Goal: Information Seeking & Learning: Learn about a topic

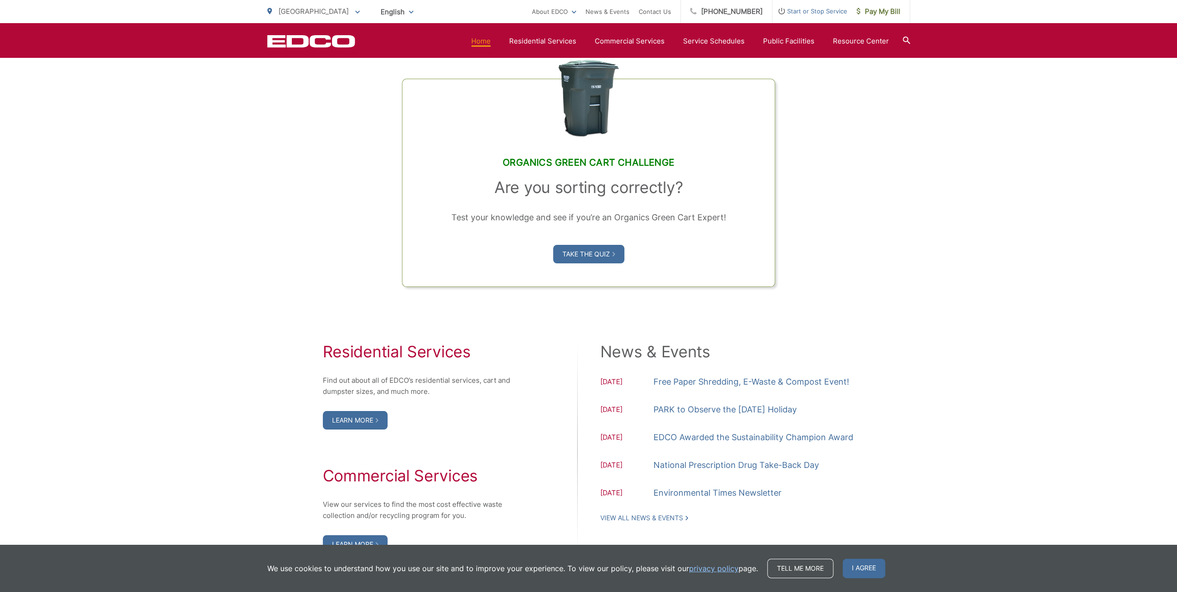
scroll to position [879, 0]
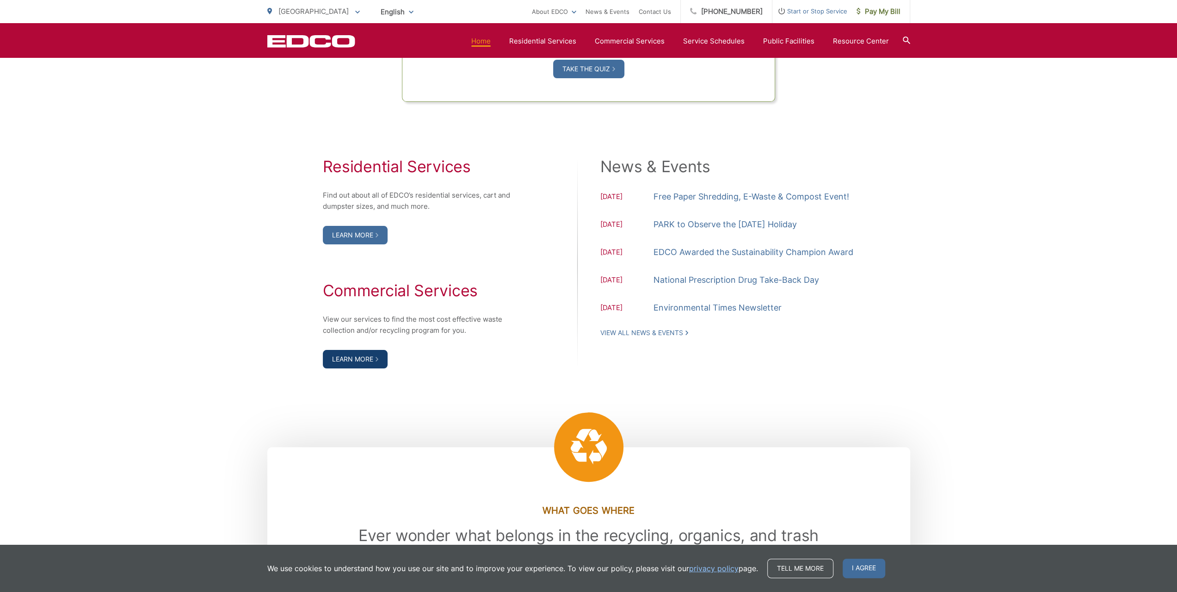
click at [369, 361] on link "Learn More" at bounding box center [355, 359] width 65 height 19
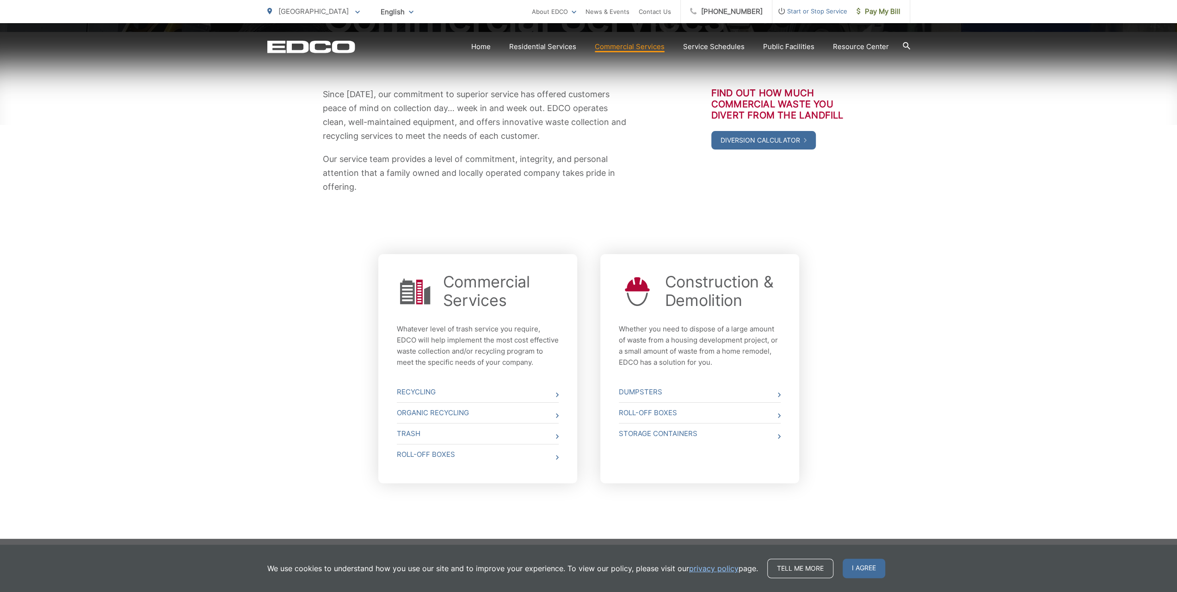
scroll to position [167, 0]
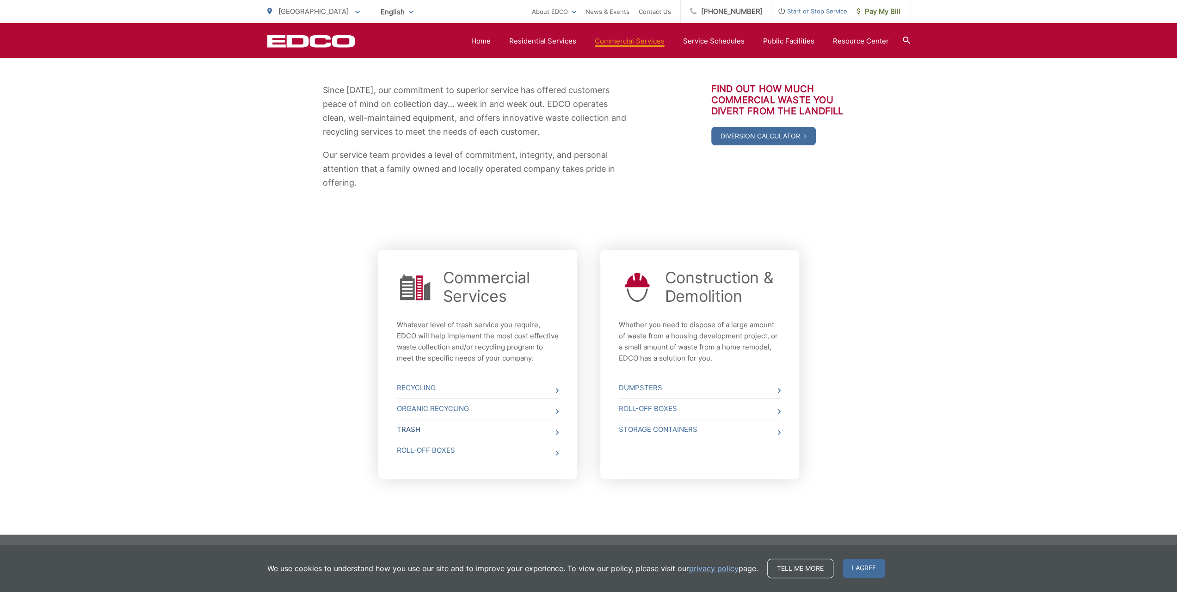
click at [426, 427] on link "Trash" at bounding box center [478, 429] width 162 height 20
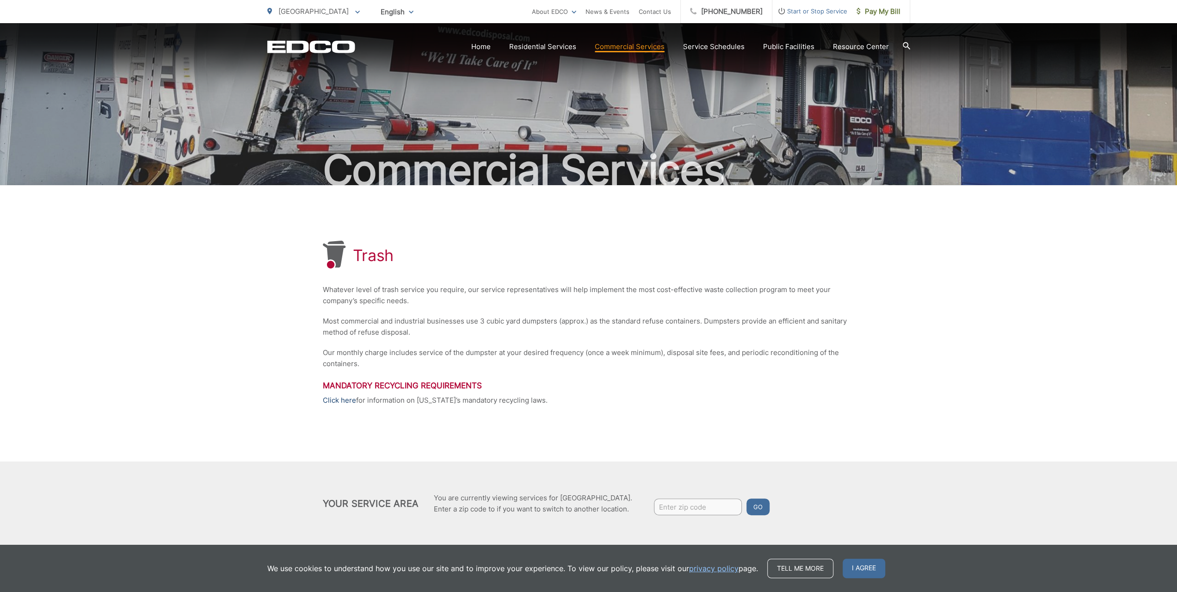
click at [344, 402] on link "Click here" at bounding box center [339, 400] width 33 height 11
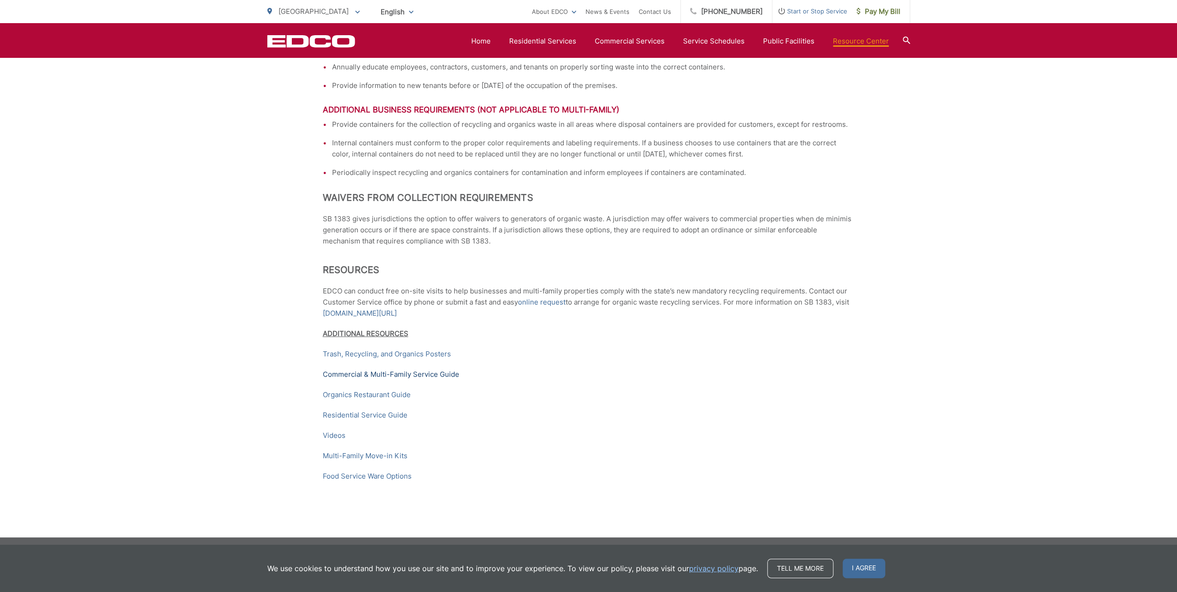
scroll to position [1240, 0]
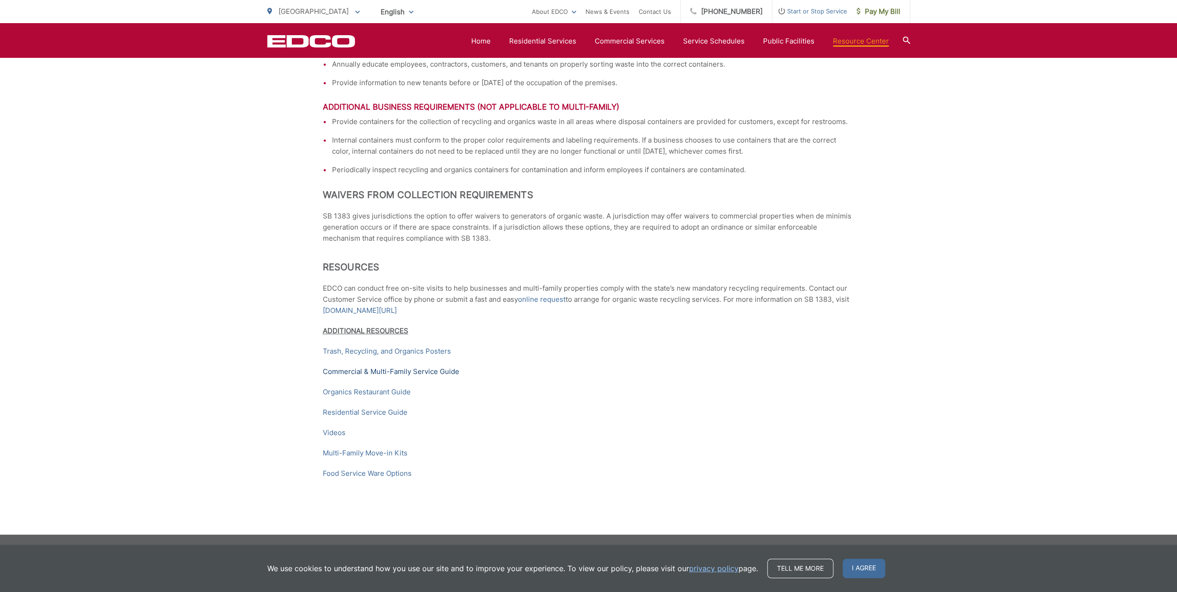
click at [351, 369] on link "Commercial & Multi-Family Service Guide" at bounding box center [391, 371] width 136 height 11
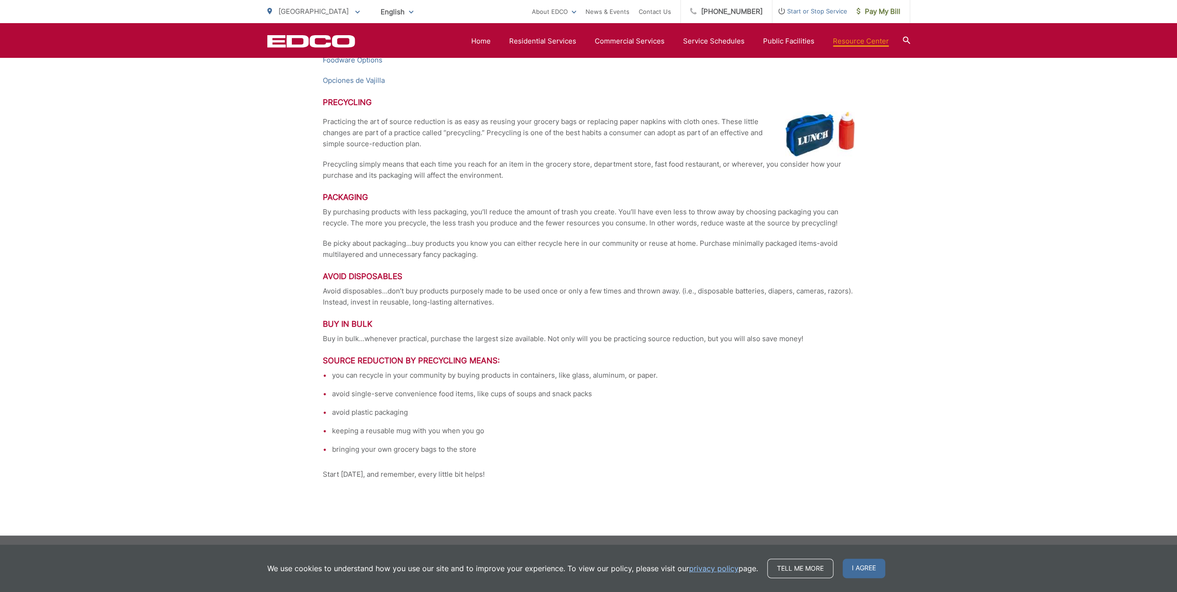
scroll to position [1735, 0]
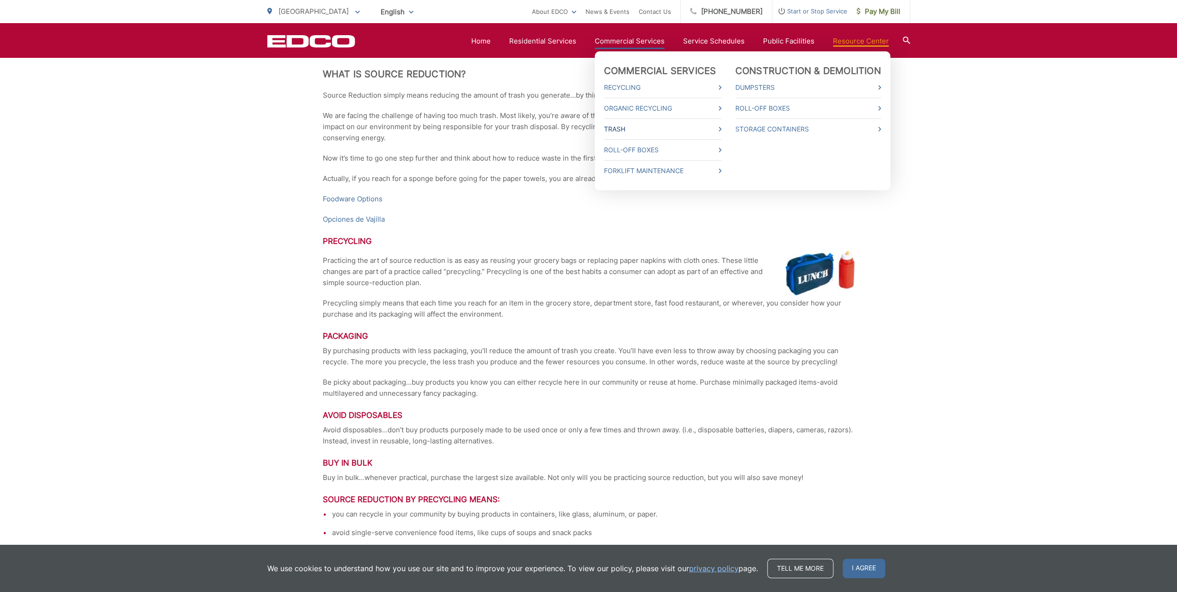
click at [618, 130] on link "Trash" at bounding box center [662, 128] width 117 height 11
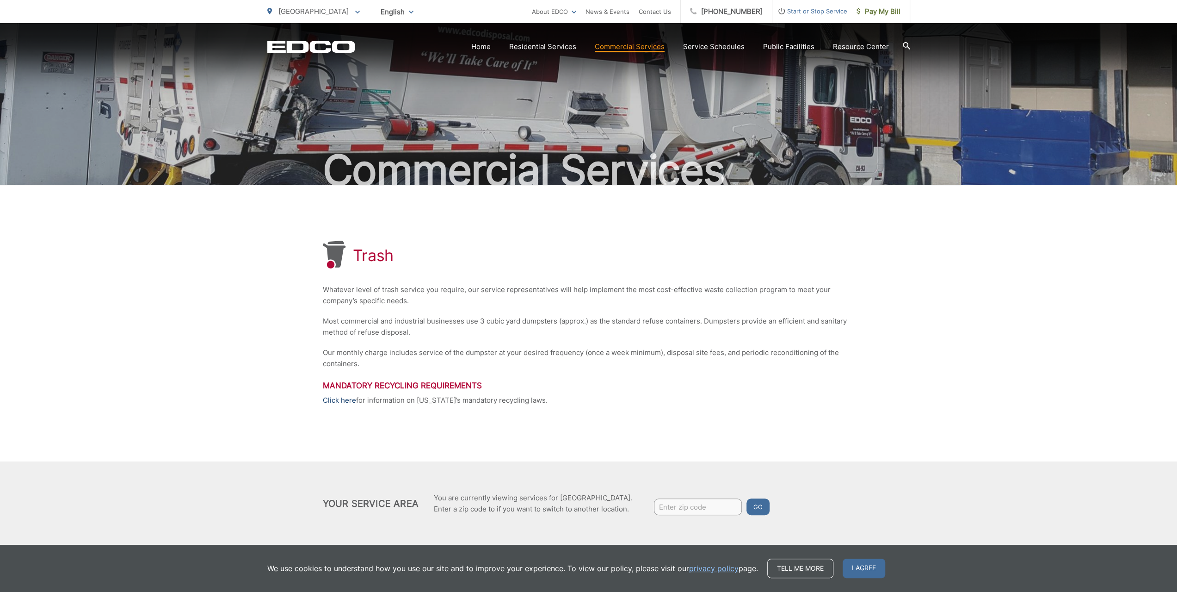
click at [348, 399] on link "Click here" at bounding box center [339, 400] width 33 height 11
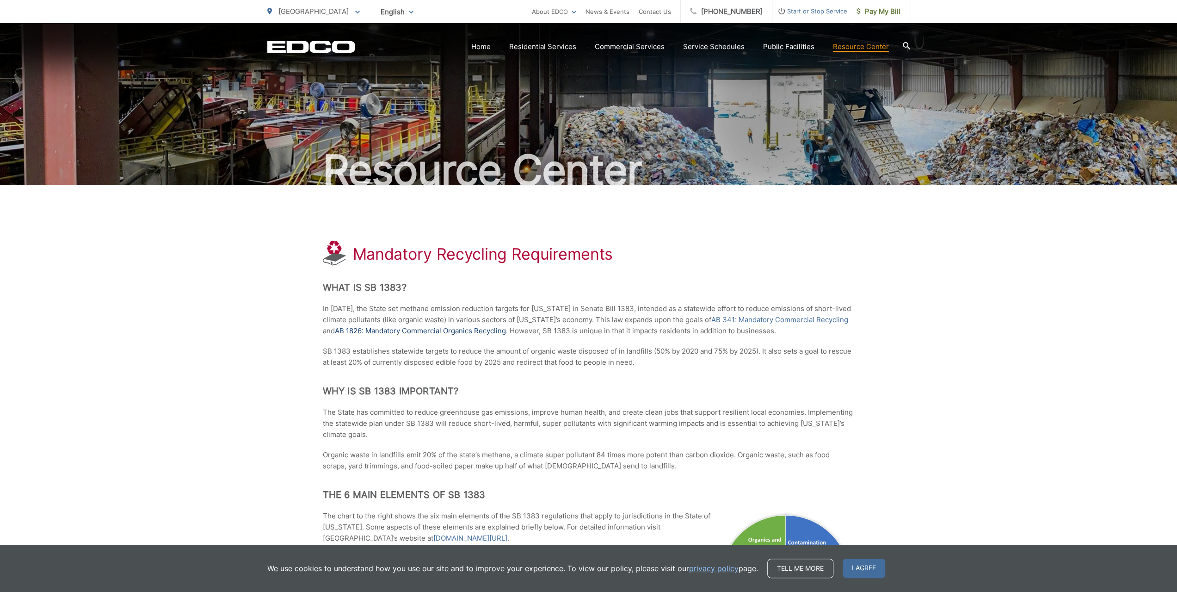
click at [487, 327] on link "AB 1826: Mandatory Commercial Organics Recycling" at bounding box center [420, 330] width 171 height 11
